Goal: Check status: Check status

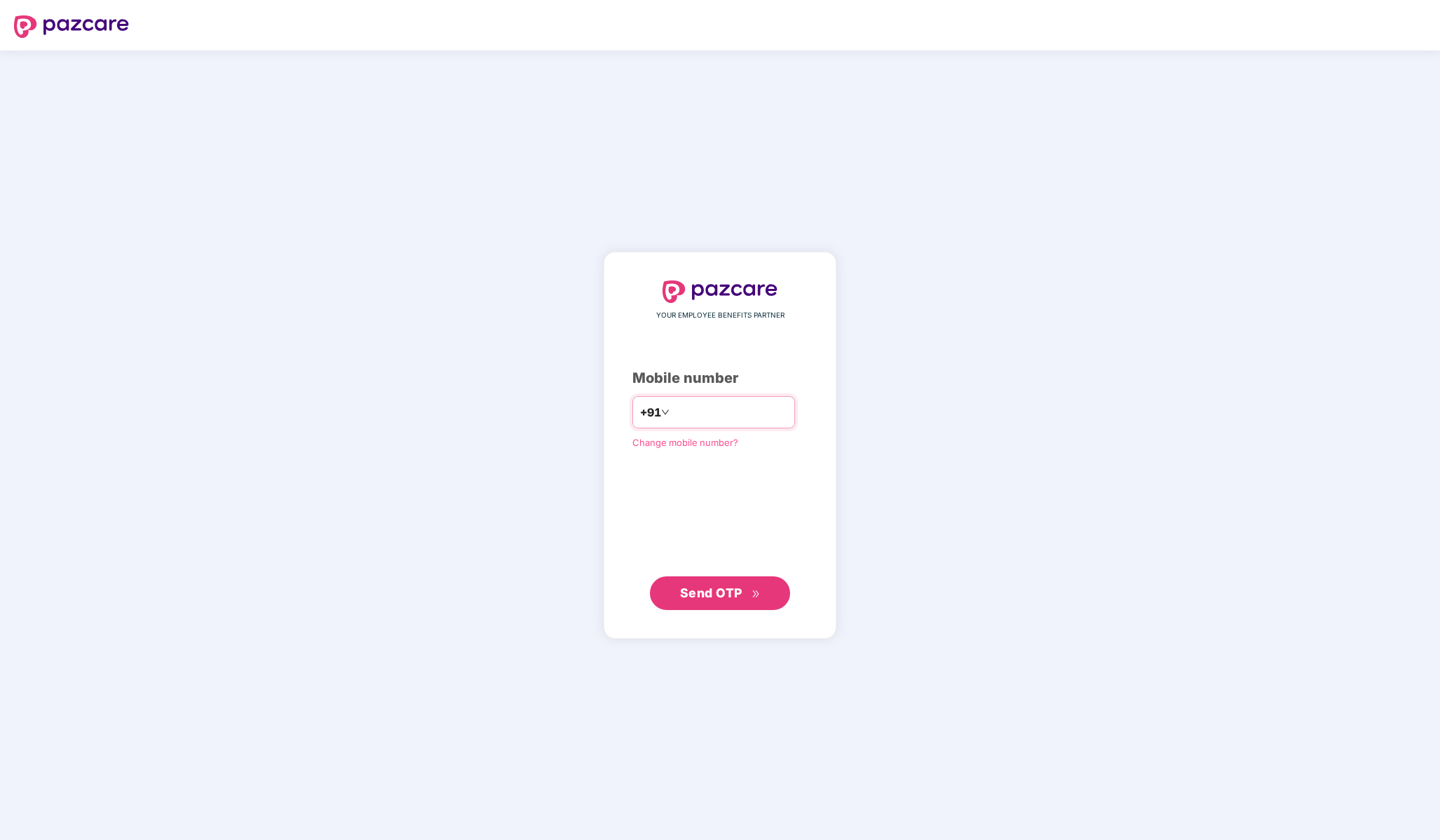
click at [736, 415] on input "number" at bounding box center [729, 412] width 115 height 23
type input "**********"
click at [731, 588] on span "Send OTP" at bounding box center [711, 592] width 63 height 15
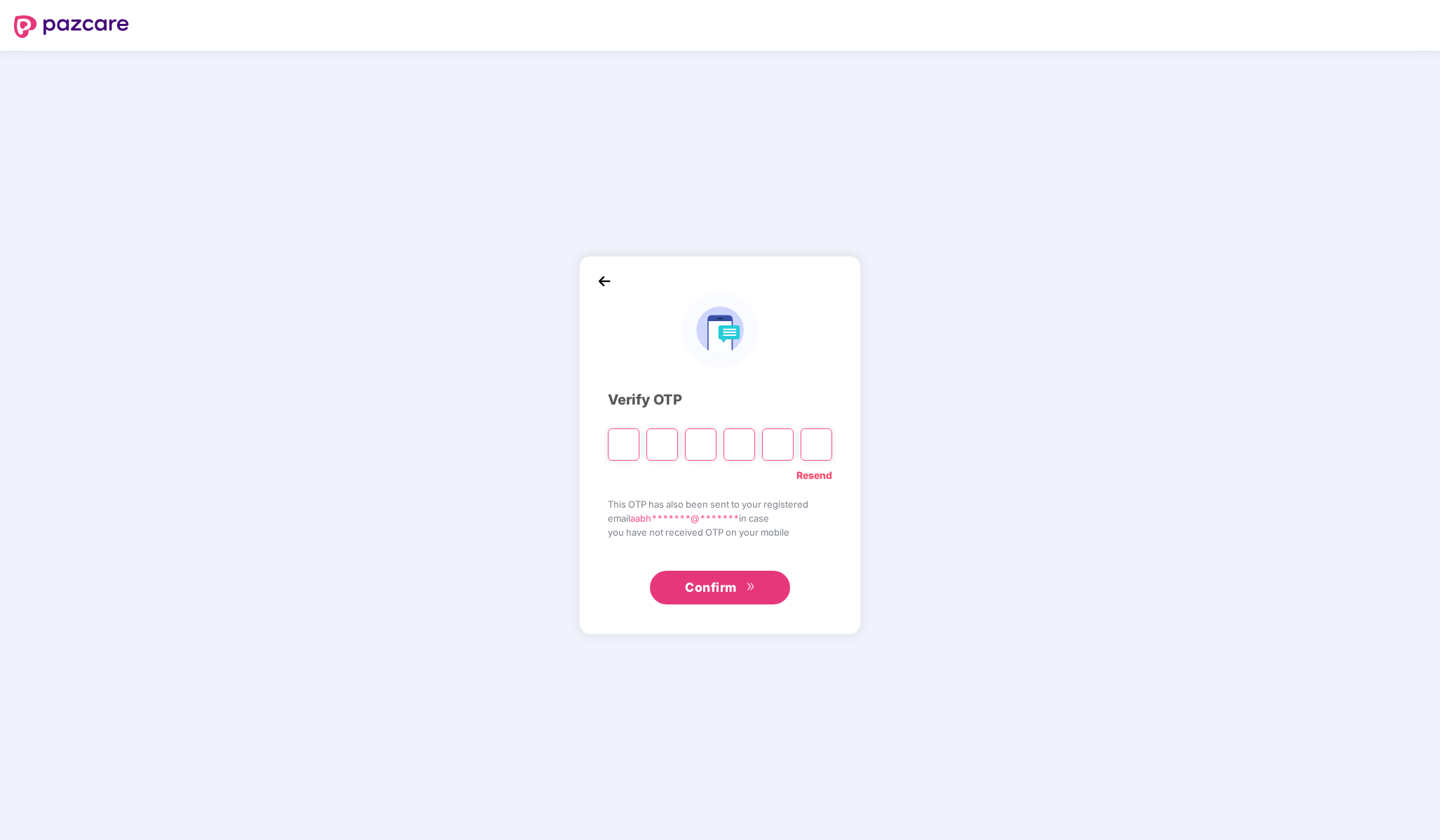
type input "*"
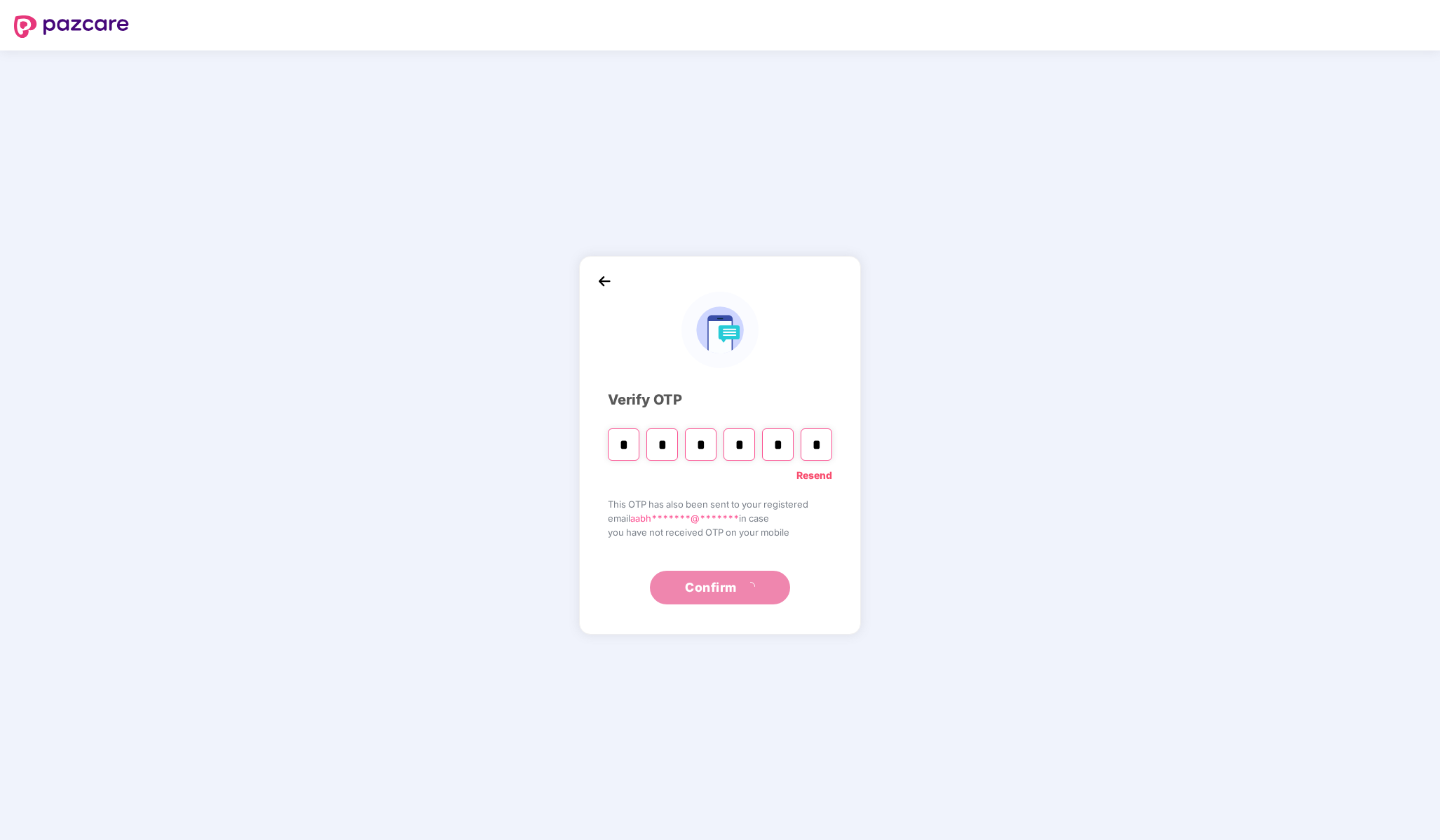
type input "*"
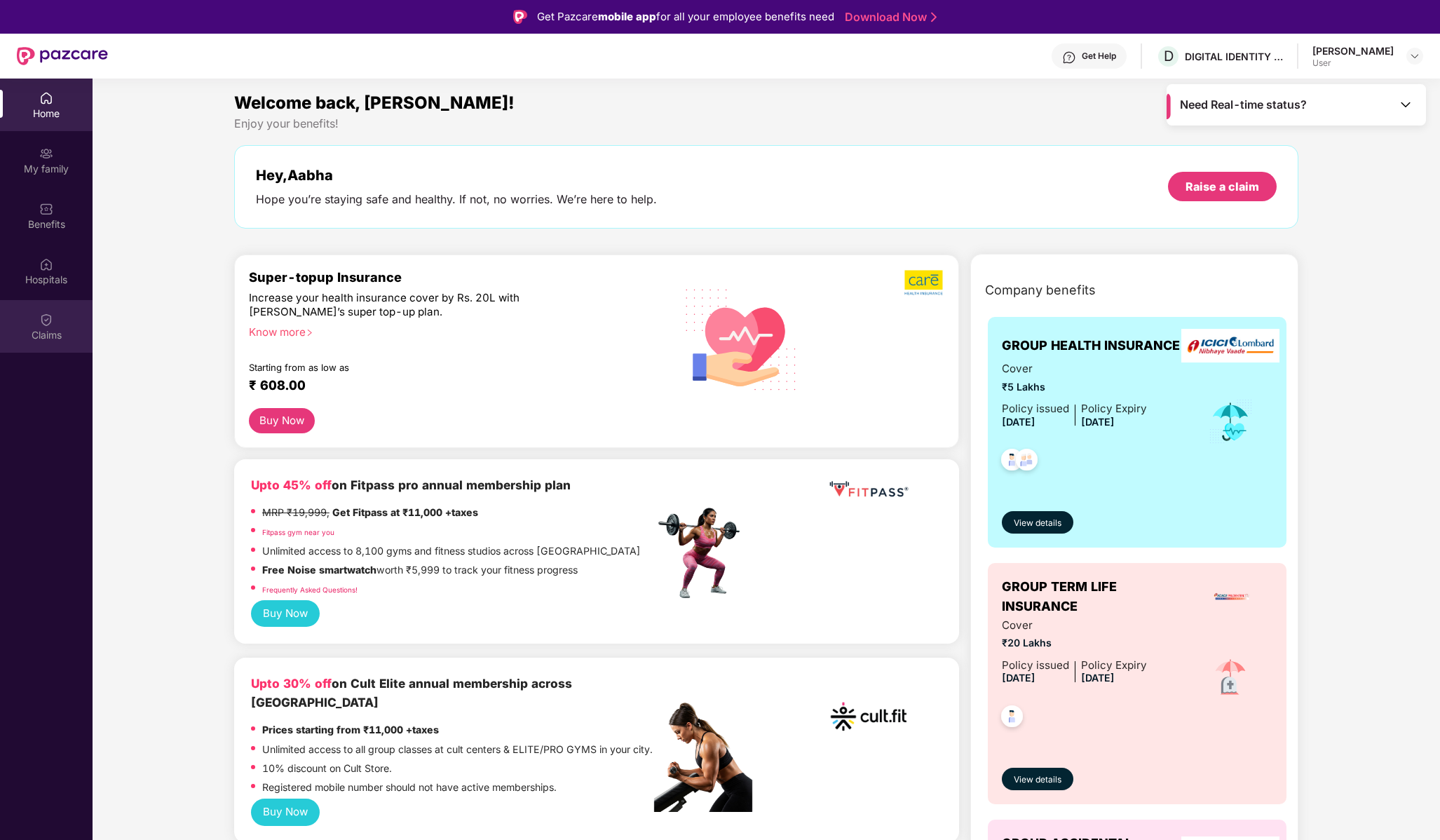
click at [56, 338] on div "Claims" at bounding box center [46, 335] width 93 height 14
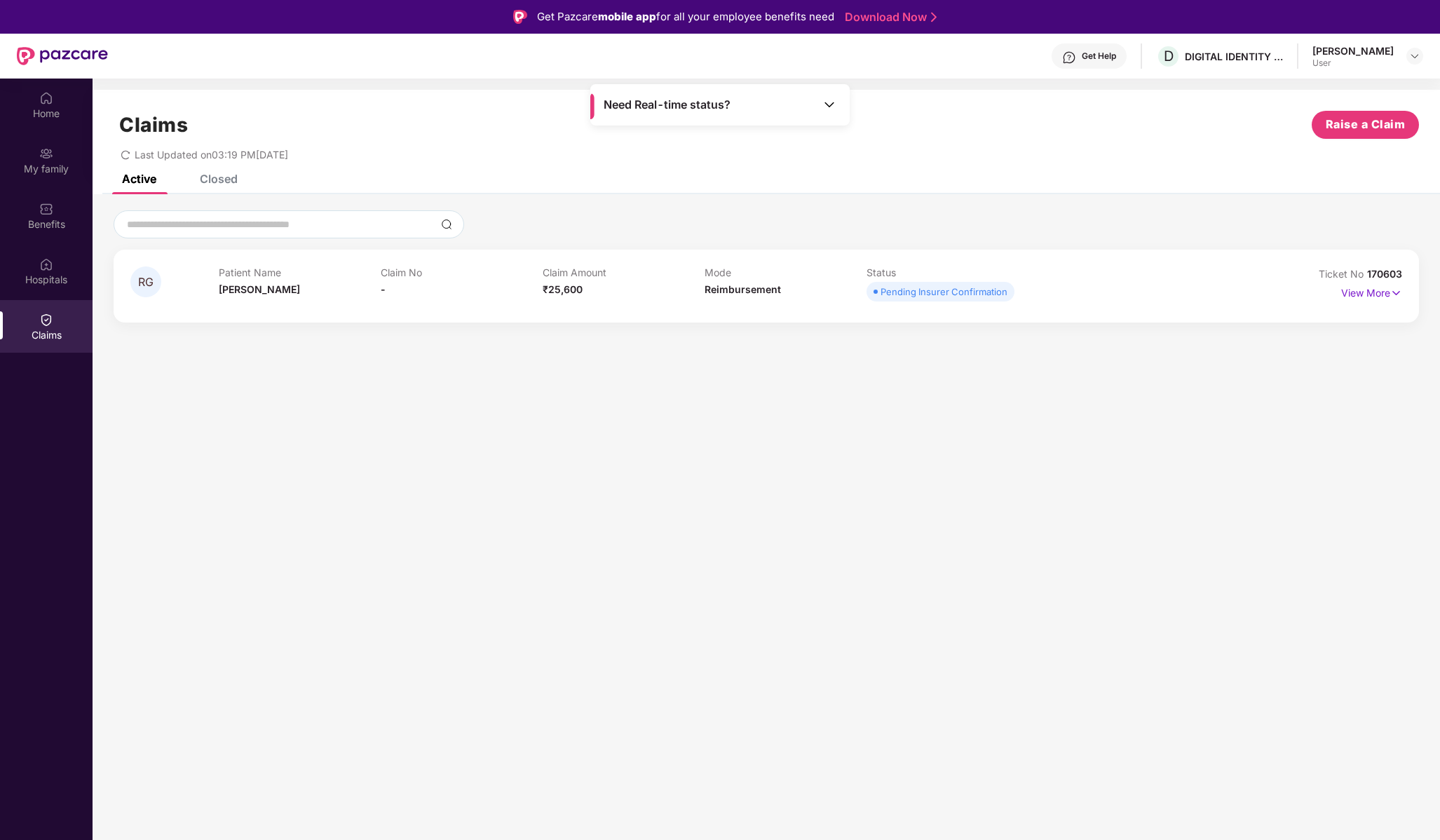
click at [996, 176] on div "Active Closed" at bounding box center [766, 184] width 1347 height 20
click at [995, 177] on div "Active Closed" at bounding box center [766, 184] width 1347 height 20
click at [219, 183] on div "Closed" at bounding box center [218, 178] width 38 height 14
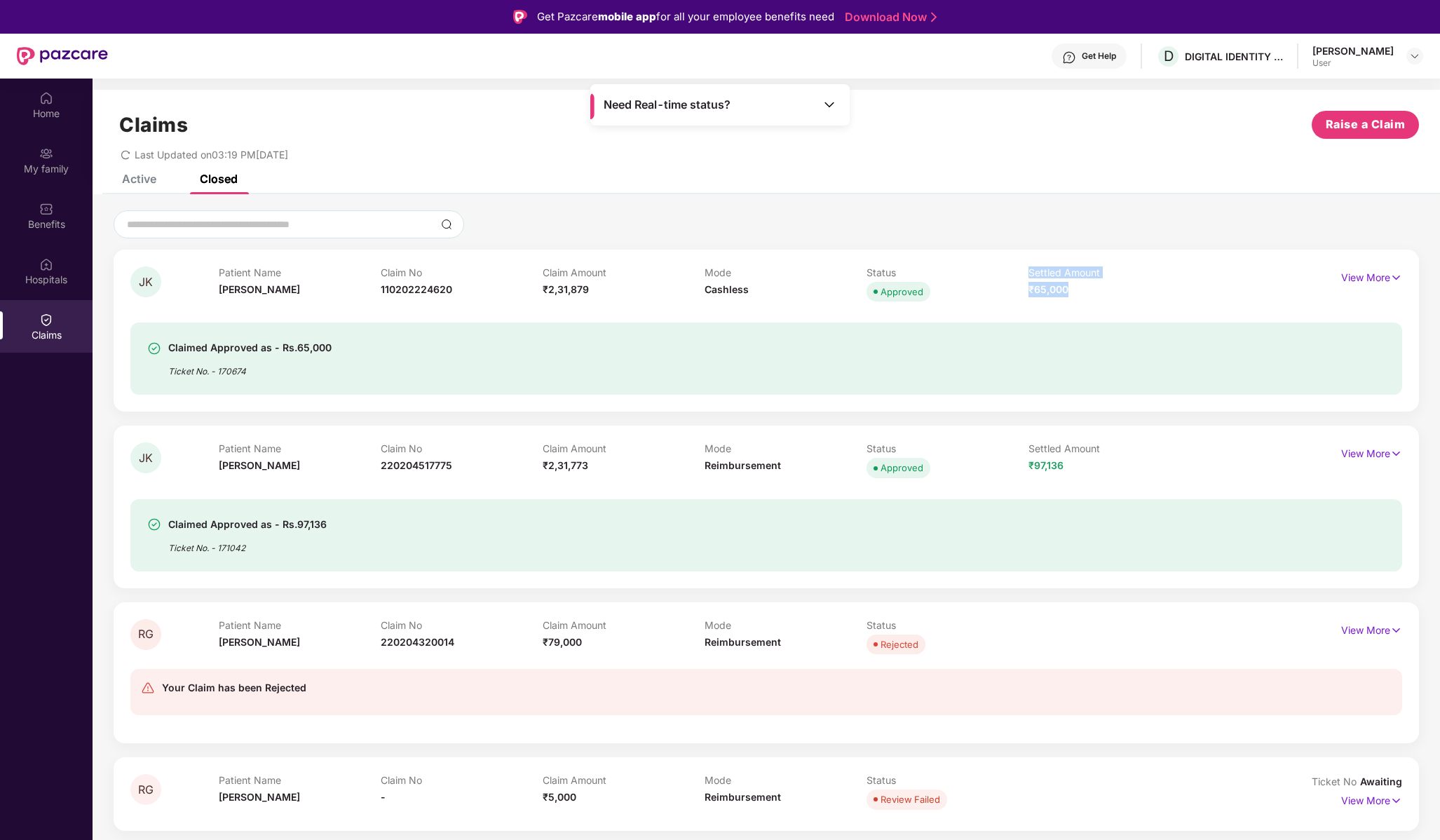
drag, startPoint x: 1023, startPoint y: 293, endPoint x: 1140, endPoint y: 286, distance: 117.2
click at [1140, 286] on div "Patient Name Jogesh Kumar Claim No 110202224620 Claim Amount ₹2,31,879 Mode Cas…" at bounding box center [704, 285] width 972 height 39
click at [1145, 286] on div "Settled Amount ₹65,000" at bounding box center [1109, 285] width 161 height 39
drag, startPoint x: 1200, startPoint y: 289, endPoint x: 1070, endPoint y: 297, distance: 130.2
click at [1200, 289] on div "JK Patient Name Jogesh Kumar Claim No 110202224620 Claim Amount ₹2,31,879 Mode …" at bounding box center [766, 285] width 1272 height 39
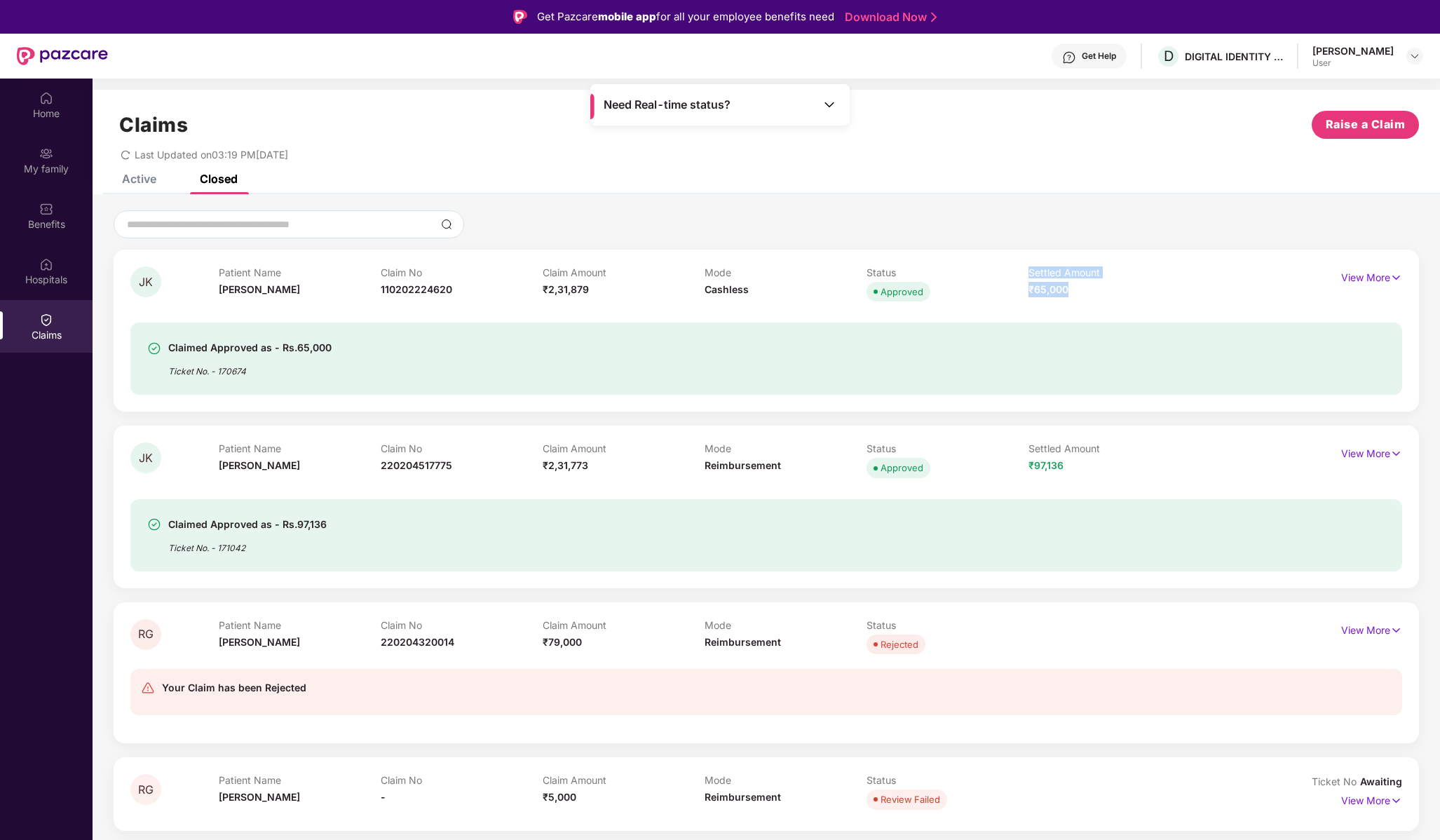
drag, startPoint x: 1070, startPoint y: 297, endPoint x: 999, endPoint y: 297, distance: 71.0
click at [999, 297] on div "Patient Name Jogesh Kumar Claim No 110202224620 Claim Amount ₹2,31,879 Mode Cas…" at bounding box center [704, 285] width 972 height 39
click at [1175, 398] on div "JK Patient Name Jogesh Kumar Claim No 110202224620 Claim Amount ₹2,31,879 Mode …" at bounding box center [766, 330] width 1305 height 161
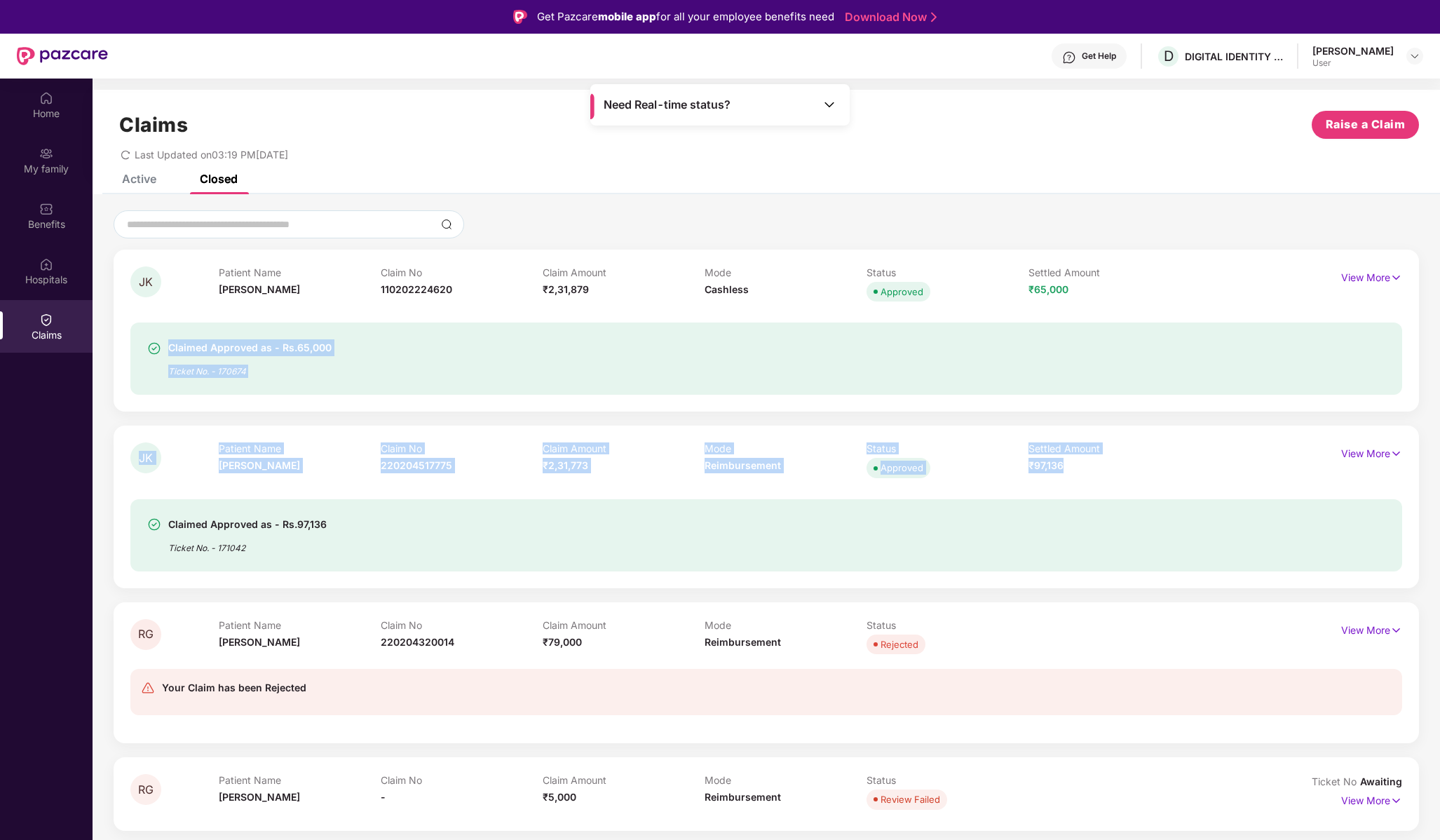
drag, startPoint x: 1119, startPoint y: 472, endPoint x: 1103, endPoint y: 322, distance: 150.9
click at [1103, 322] on div "JK Patient Name Jogesh Kumar Claim No 110202224620 Claim Amount ₹2,31,879 Mode …" at bounding box center [766, 807] width 1305 height 1116
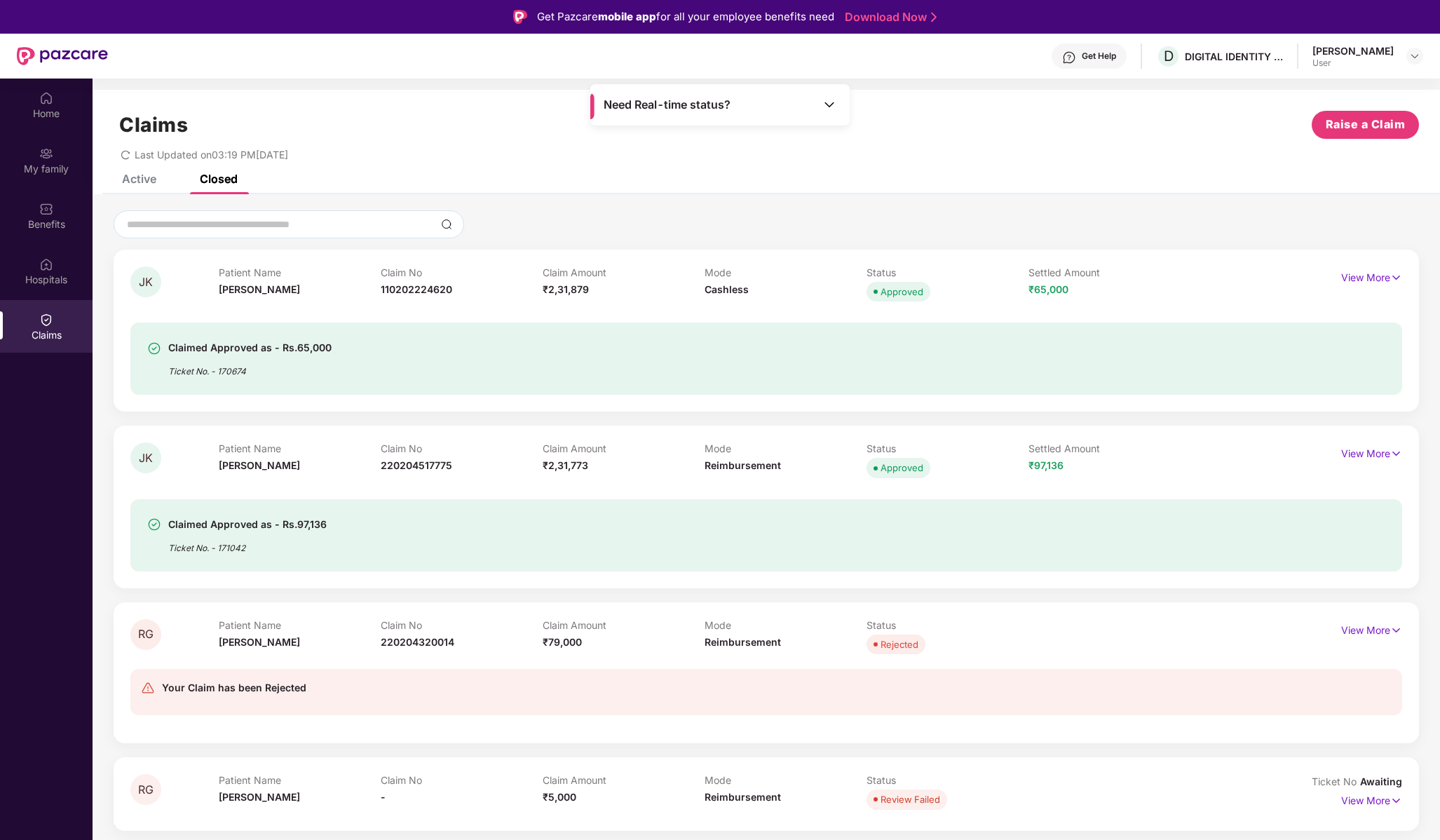
click at [1138, 282] on div "Settled Amount ₹65,000" at bounding box center [1109, 285] width 161 height 39
drag, startPoint x: 172, startPoint y: 526, endPoint x: 408, endPoint y: 520, distance: 236.1
click at [387, 521] on div "Claimed Approved as - Rs.97,136 Ticket No. - 171042" at bounding box center [663, 535] width 1031 height 39
click at [415, 516] on div "Claimed Approved as - Rs.97,136 Ticket No. - 171042" at bounding box center [663, 535] width 1031 height 39
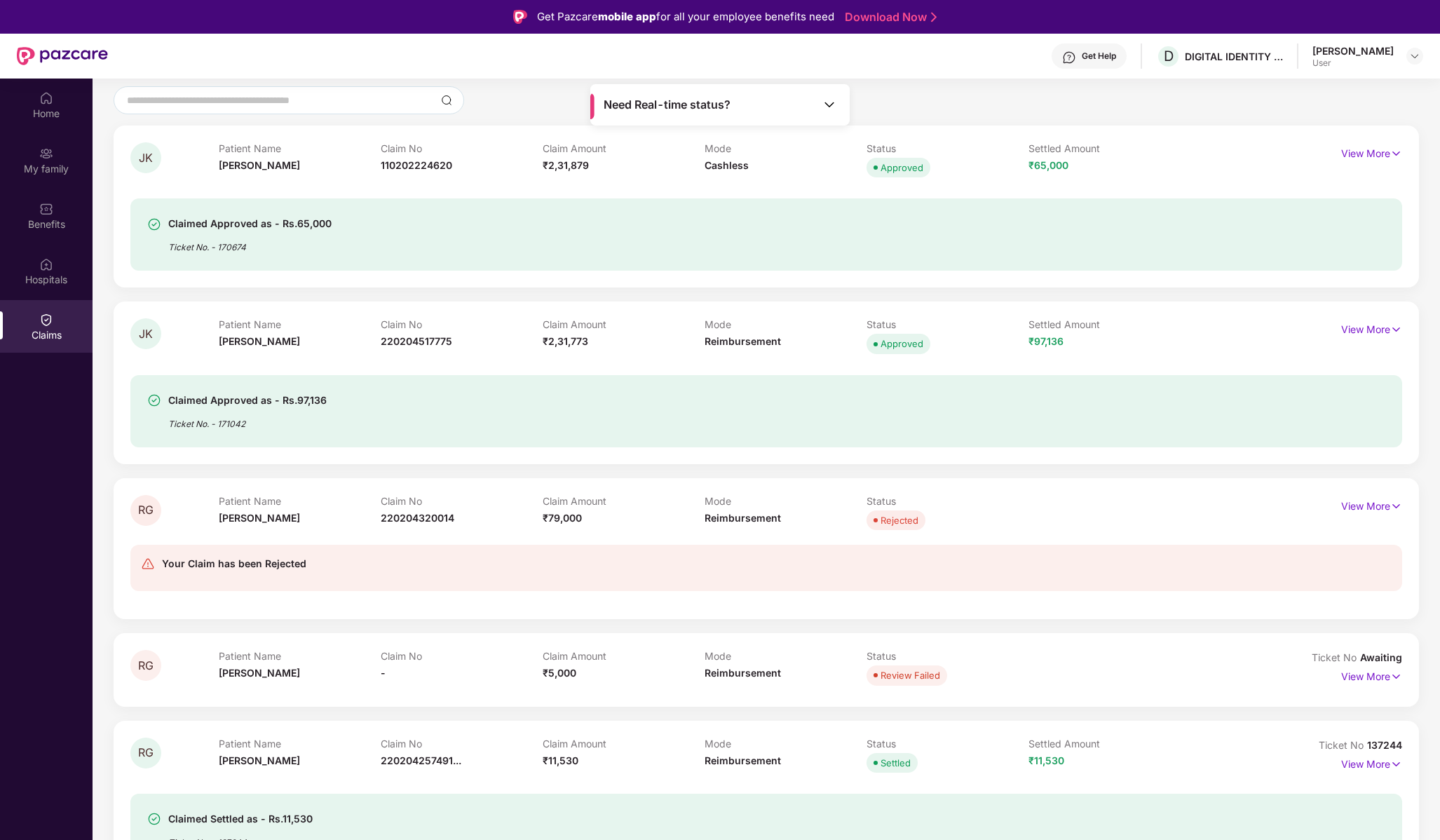
scroll to position [127, 0]
click at [403, 515] on span "220204320014" at bounding box center [418, 515] width 74 height 12
click at [746, 389] on div "Claimed Approved as - Rs.97,136 Ticket No. - 171042" at bounding box center [663, 408] width 1031 height 39
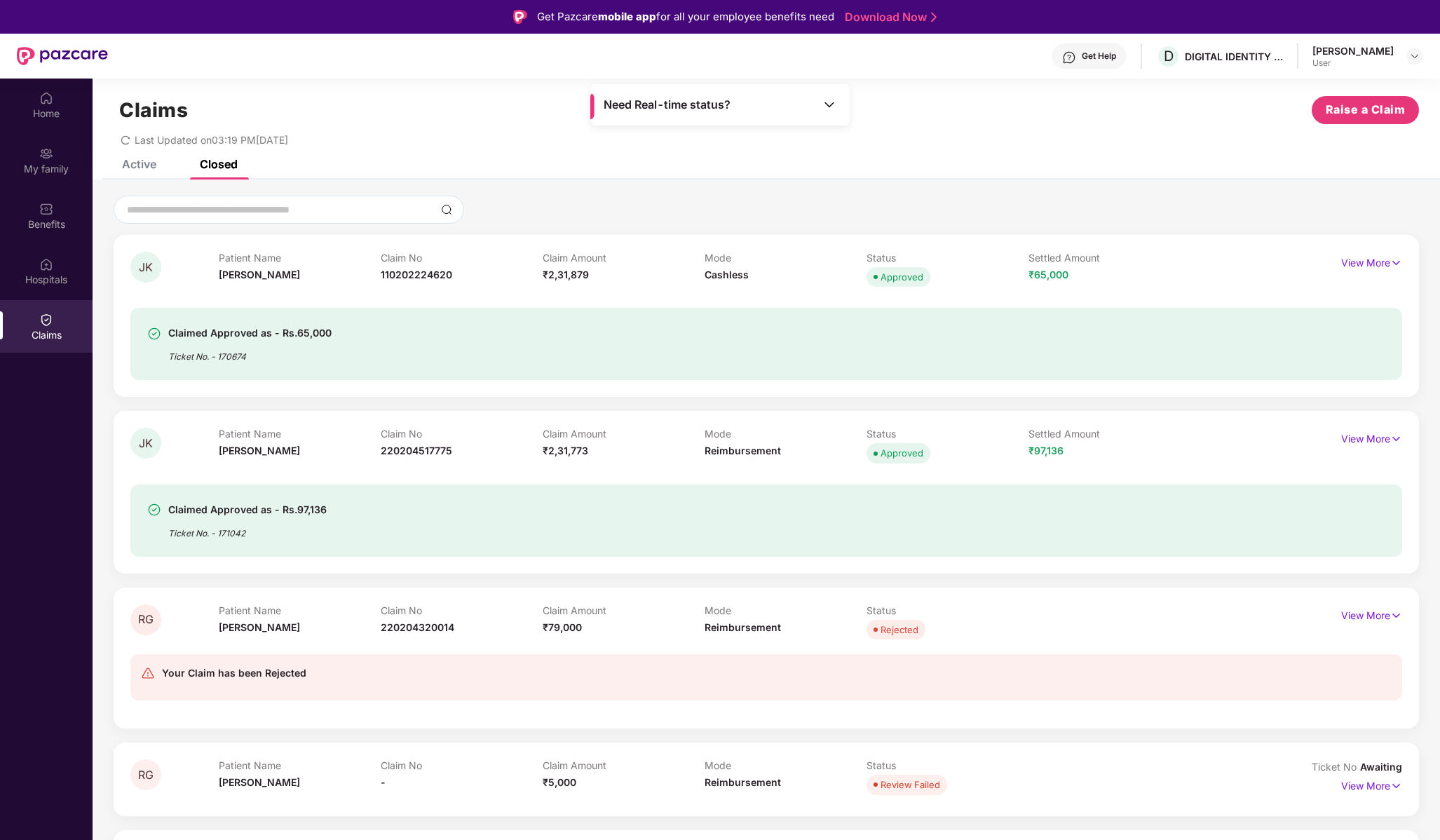
scroll to position [0, 0]
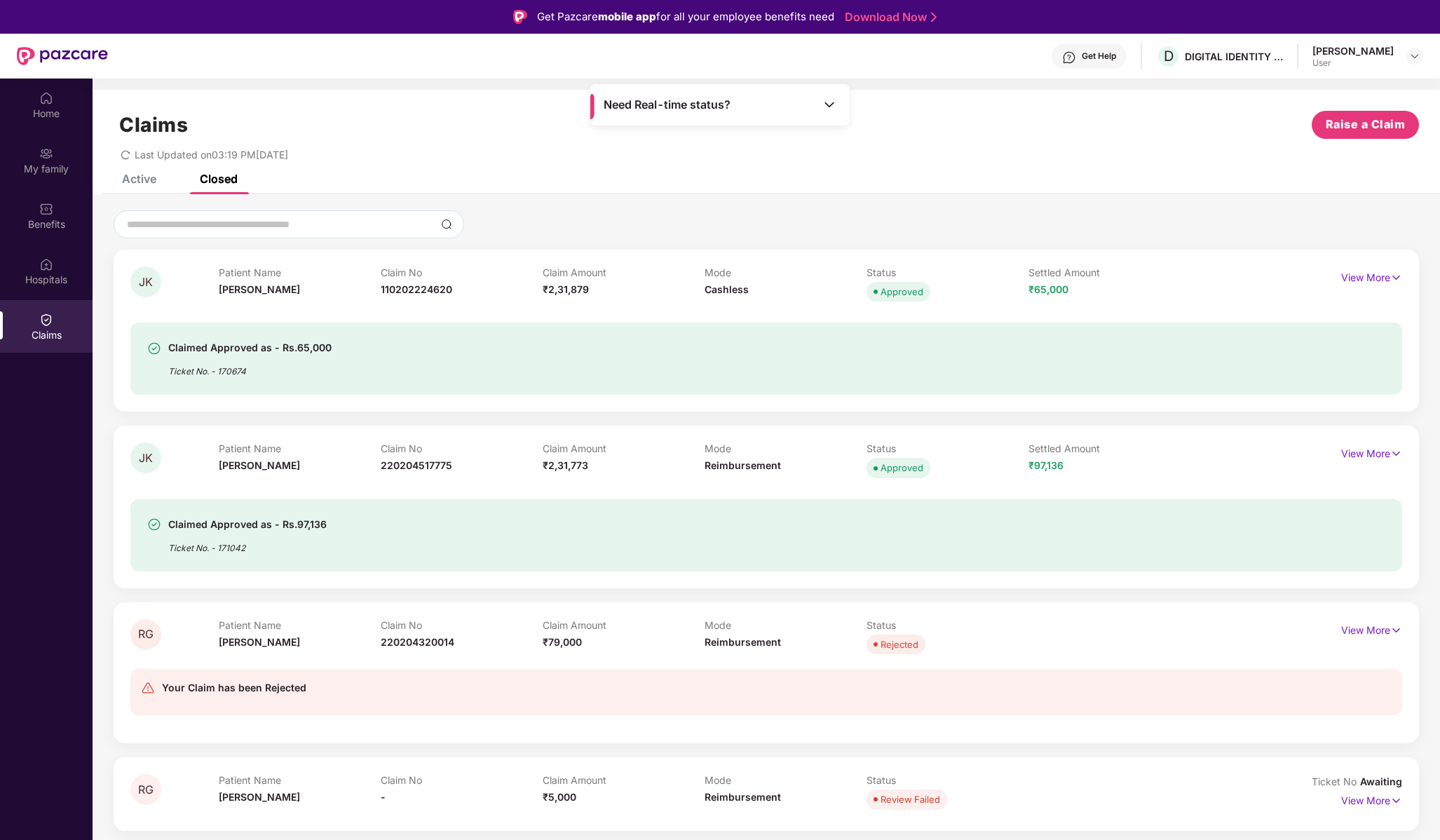
click at [745, 390] on div "Claimed Approved as - Rs.65,000 Ticket No. - 170674" at bounding box center [766, 359] width 1272 height 72
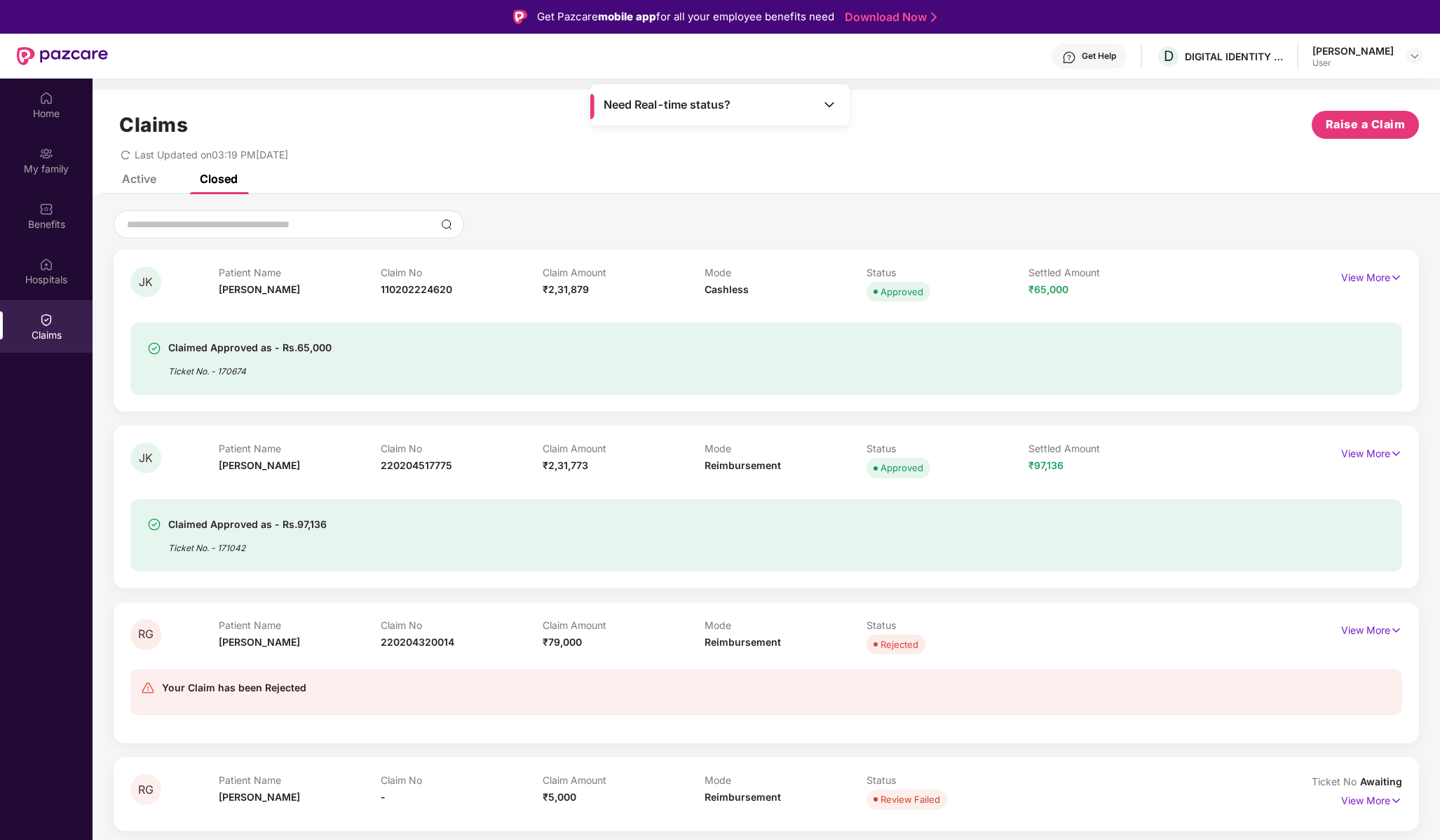
drag, startPoint x: 837, startPoint y: 358, endPoint x: 847, endPoint y: 356, distance: 10.2
click at [847, 356] on div "Claimed Approved as - Rs.65,000 Ticket No. - 170674" at bounding box center [663, 358] width 1031 height 39
click at [1340, 275] on p "View More" at bounding box center [1370, 275] width 61 height 19
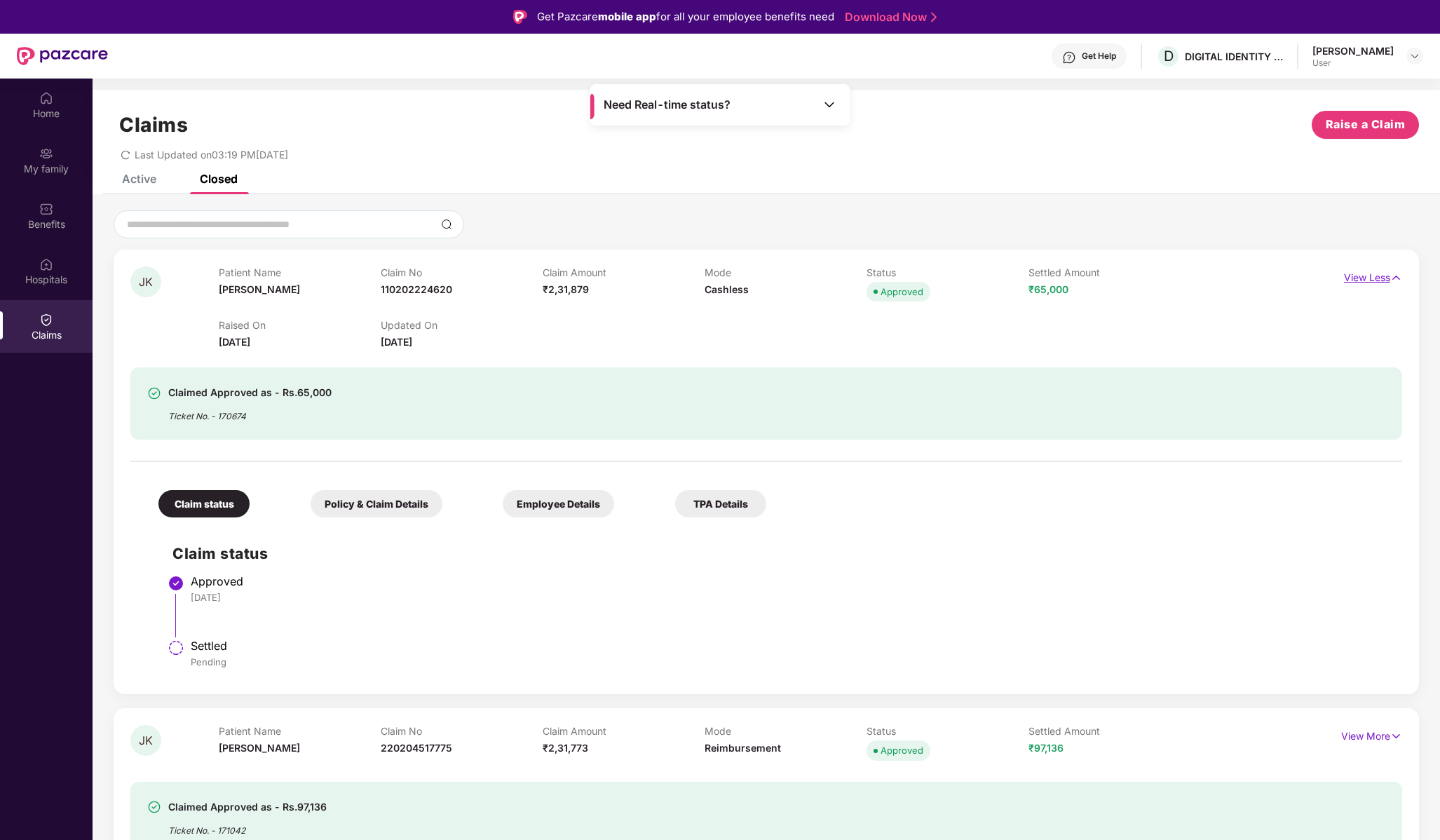
click at [1340, 275] on div "View Less" at bounding box center [1322, 277] width 159 height 23
click at [147, 185] on div "Active" at bounding box center [139, 178] width 34 height 14
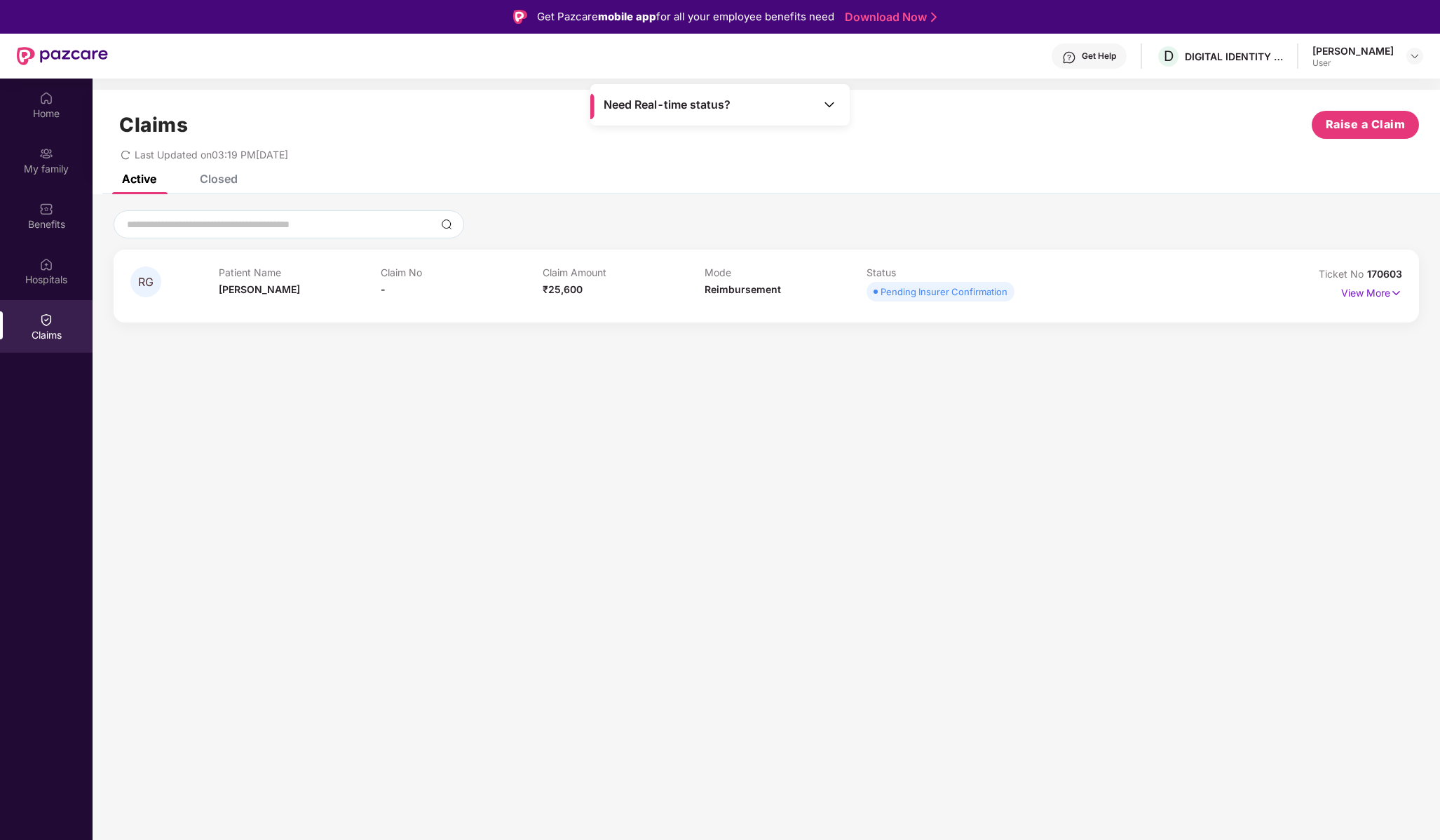
click at [394, 164] on div "Claims Raise a Claim Last Updated on 03:19 PM, 09 Sep 2025" at bounding box center [766, 132] width 1347 height 85
click at [697, 284] on div "Claim Amount ₹25,600" at bounding box center [623, 285] width 161 height 39
click at [913, 286] on div "Pending Insurer Confirmation" at bounding box center [943, 292] width 127 height 14
click at [1378, 296] on p "View More" at bounding box center [1370, 291] width 61 height 19
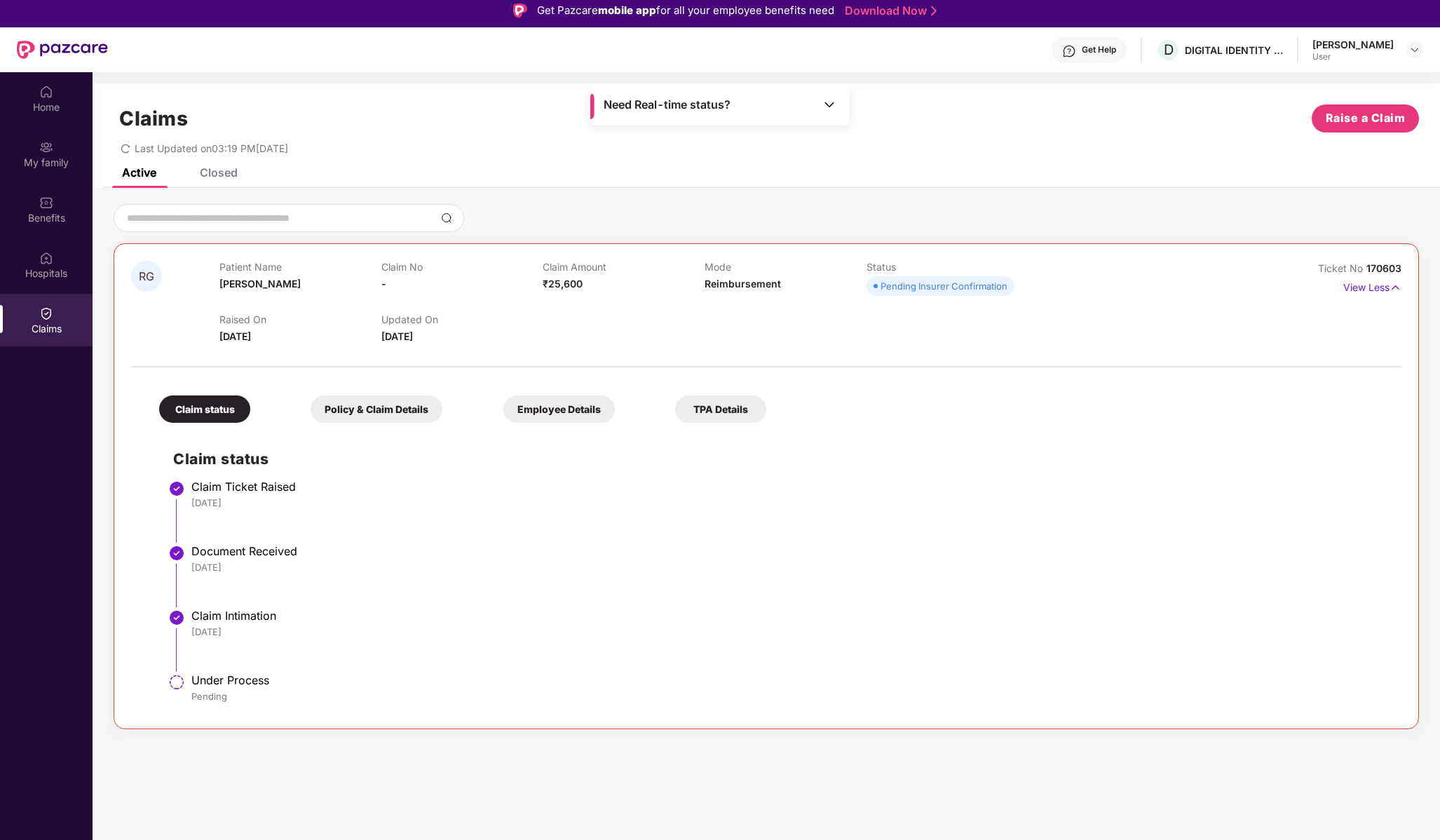
scroll to position [79, 0]
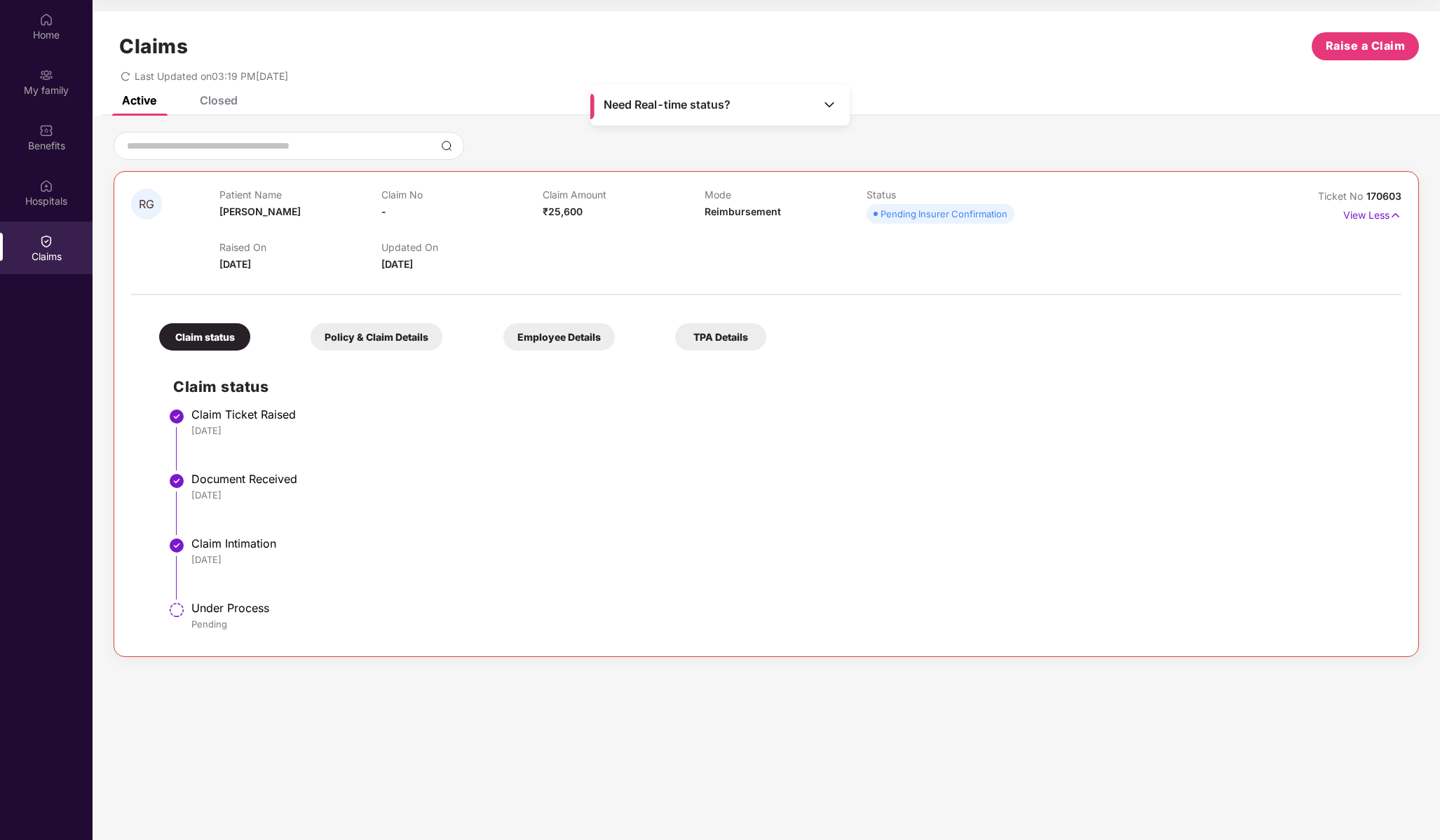
click at [1238, 369] on div "Claim status Claim Ticket Raised 02 Sep 2025 Document Received 02 Sep 2025 Clai…" at bounding box center [766, 498] width 1242 height 282
